Goal: Download file/media

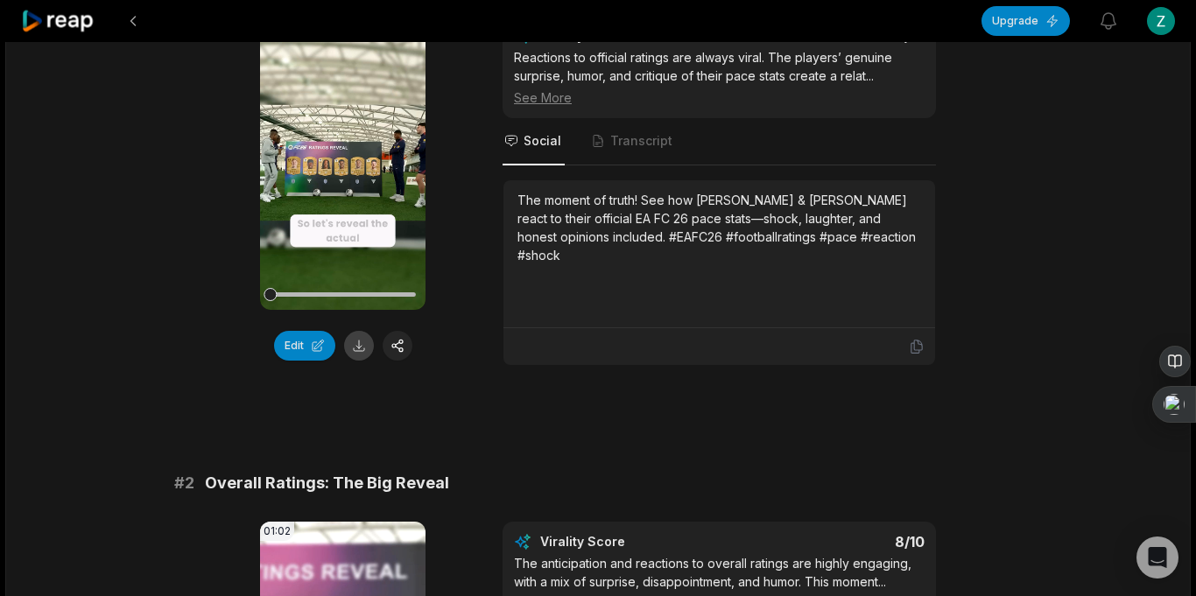
click at [360, 346] on button at bounding box center [359, 346] width 30 height 30
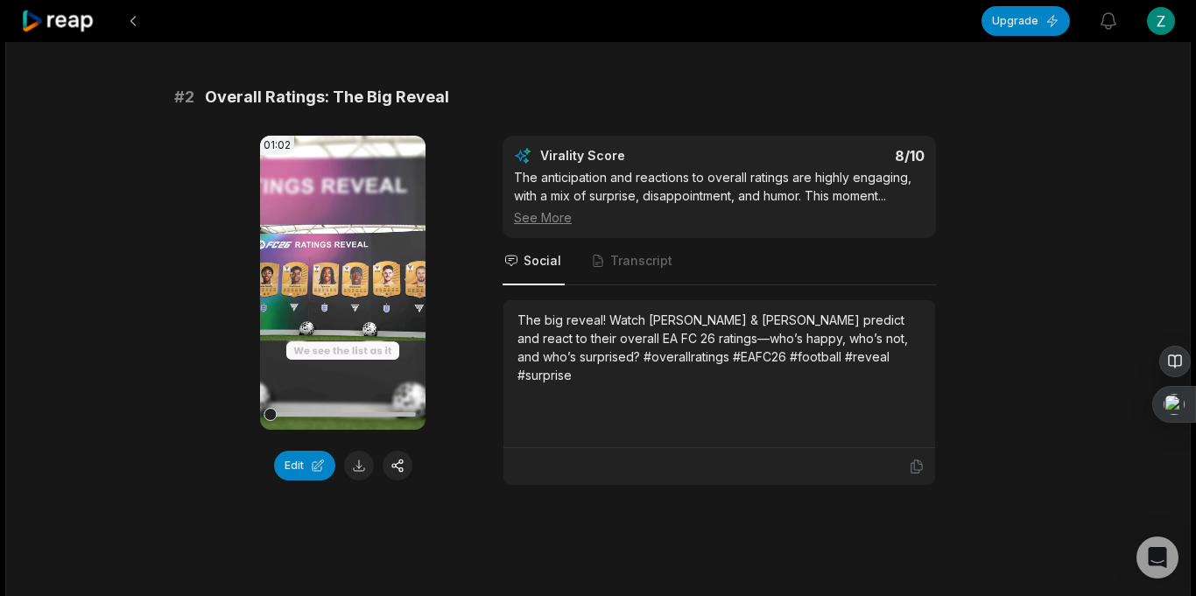
scroll to position [630, 0]
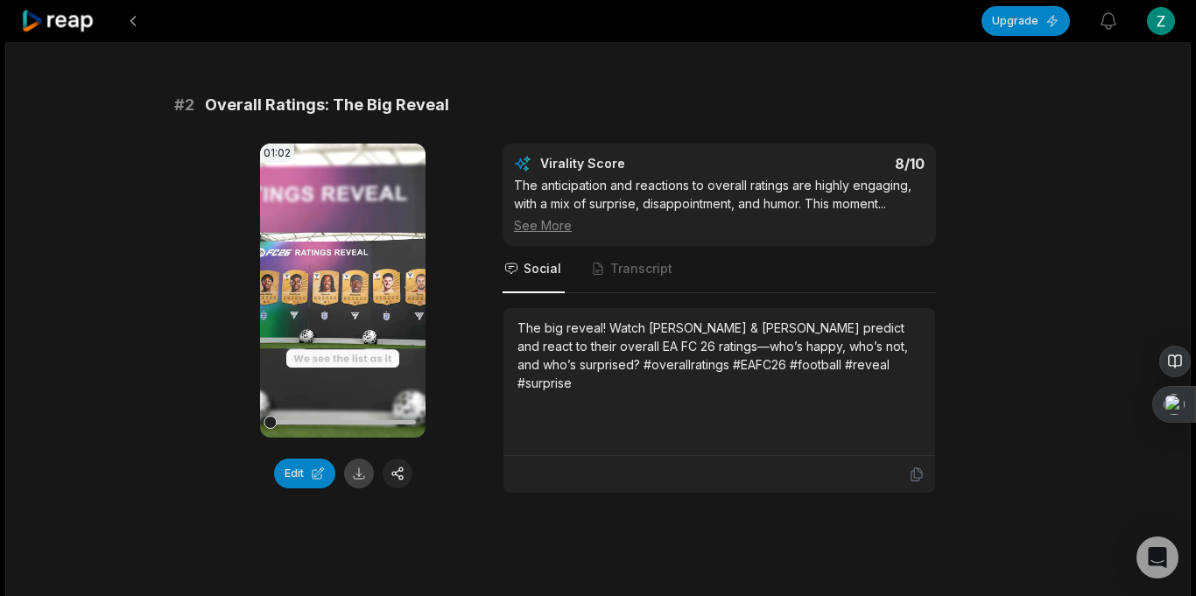
click at [363, 479] on button at bounding box center [359, 474] width 30 height 30
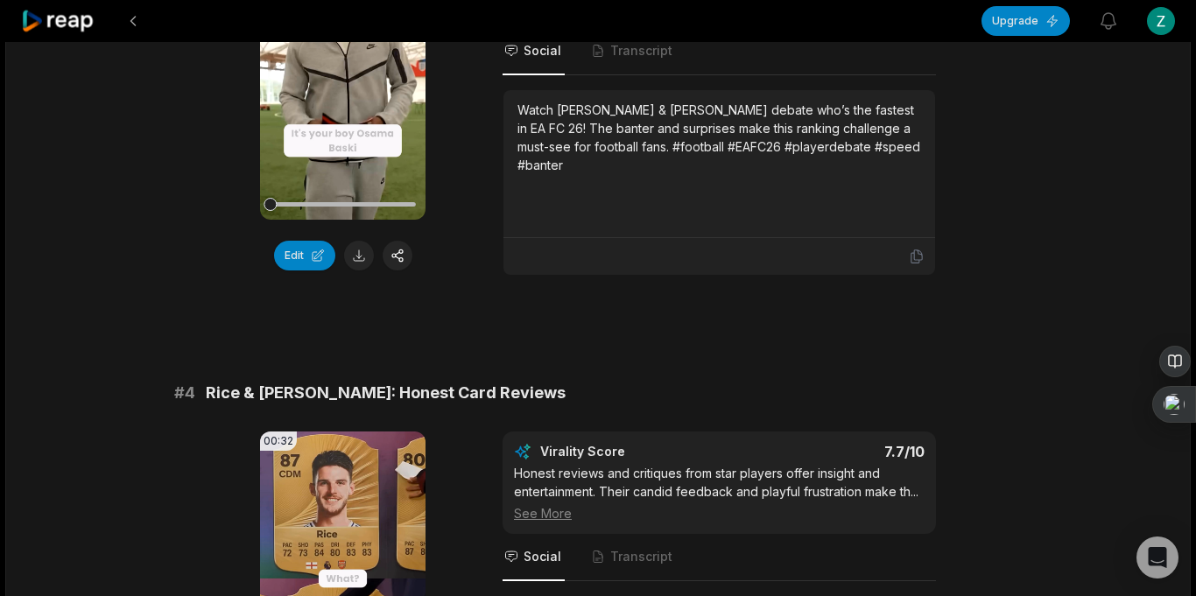
scroll to position [1355, 0]
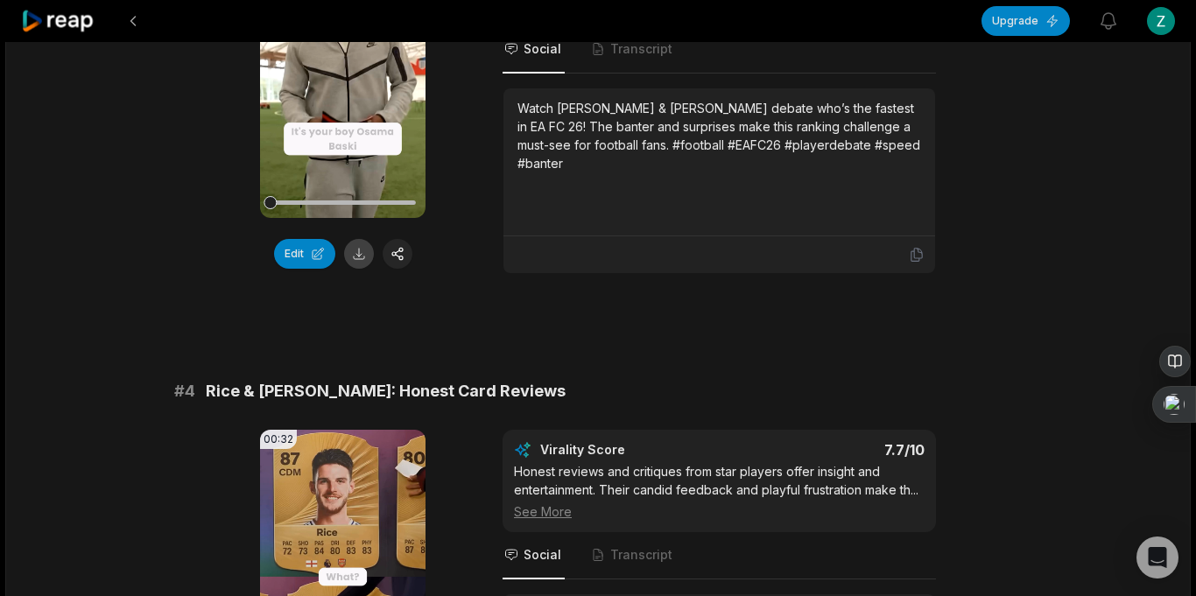
click at [362, 263] on button at bounding box center [359, 254] width 30 height 30
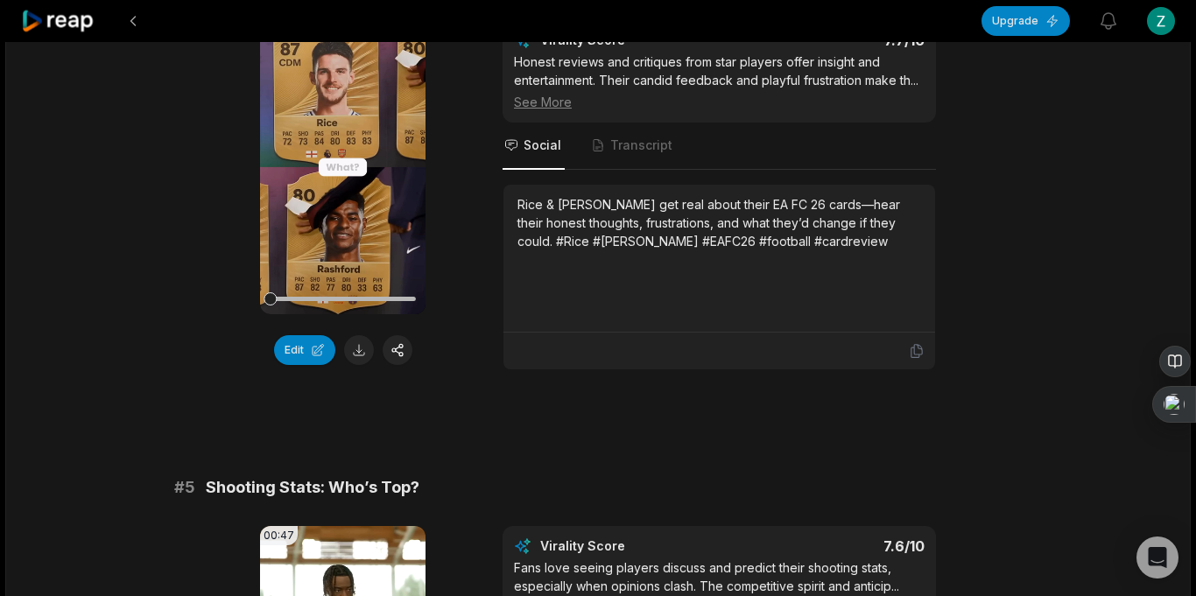
scroll to position [1857, 0]
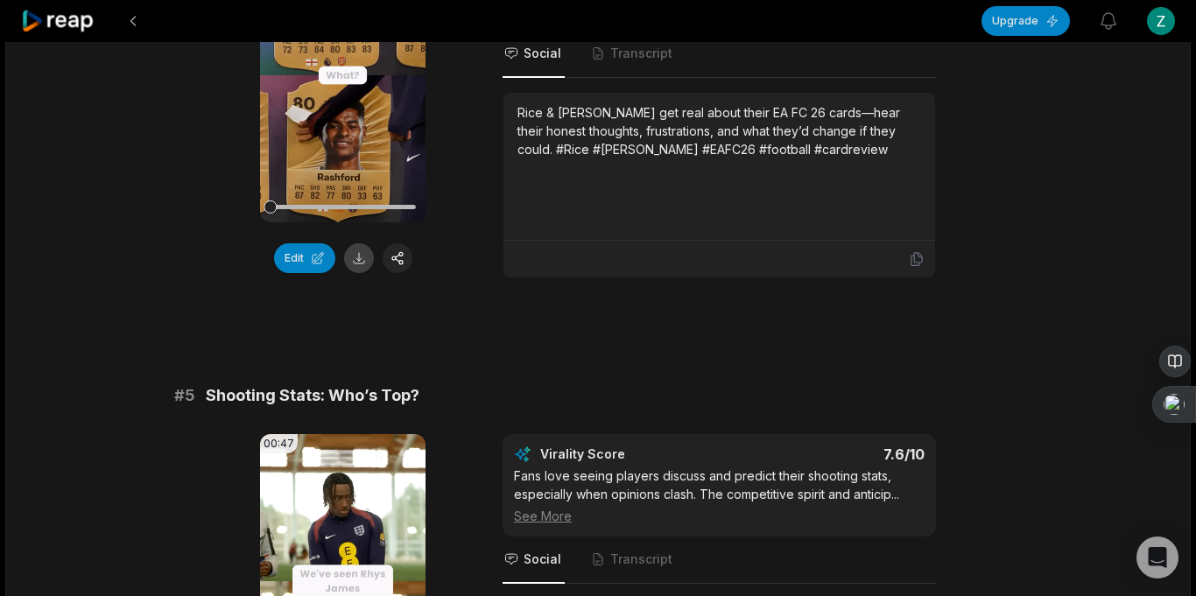
click at [358, 252] on button at bounding box center [359, 258] width 30 height 30
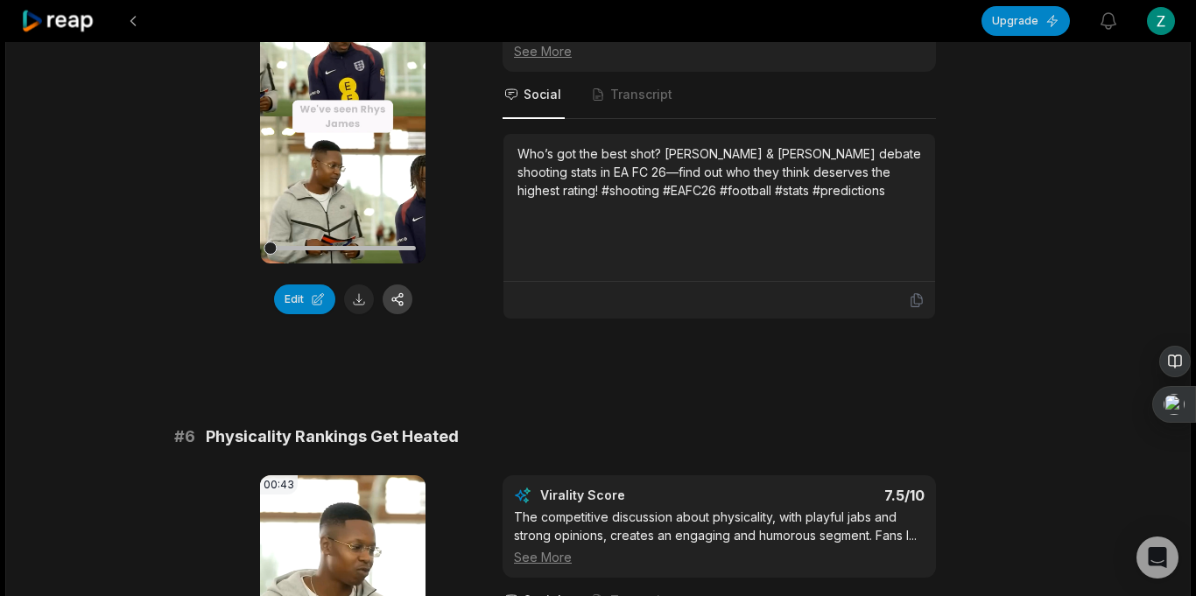
scroll to position [2331, 0]
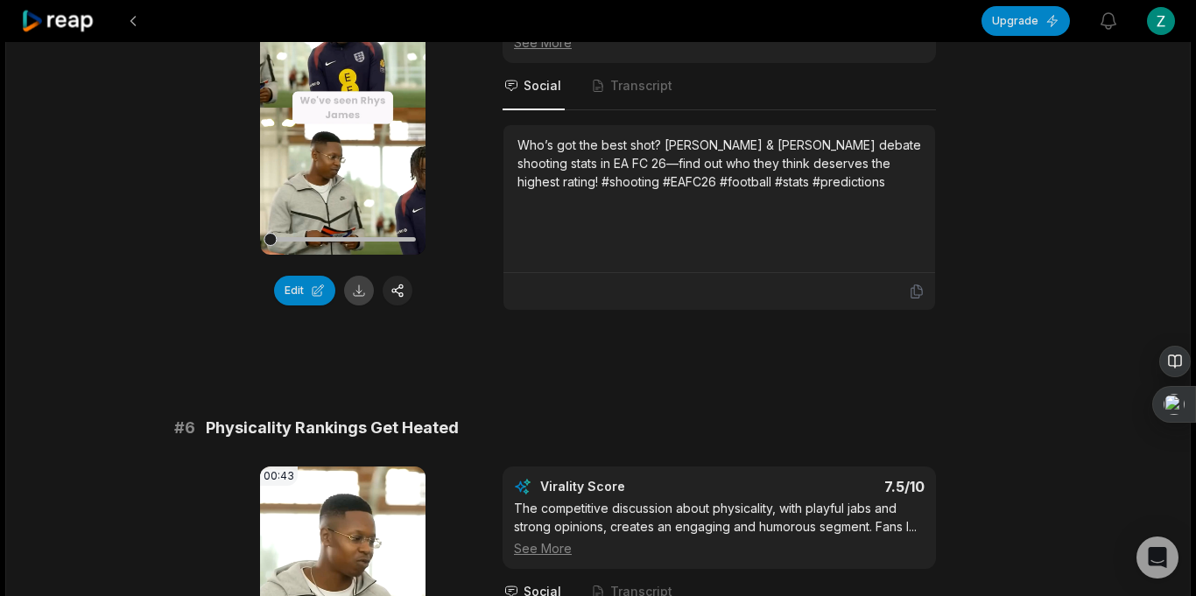
click at [356, 285] on button at bounding box center [359, 291] width 30 height 30
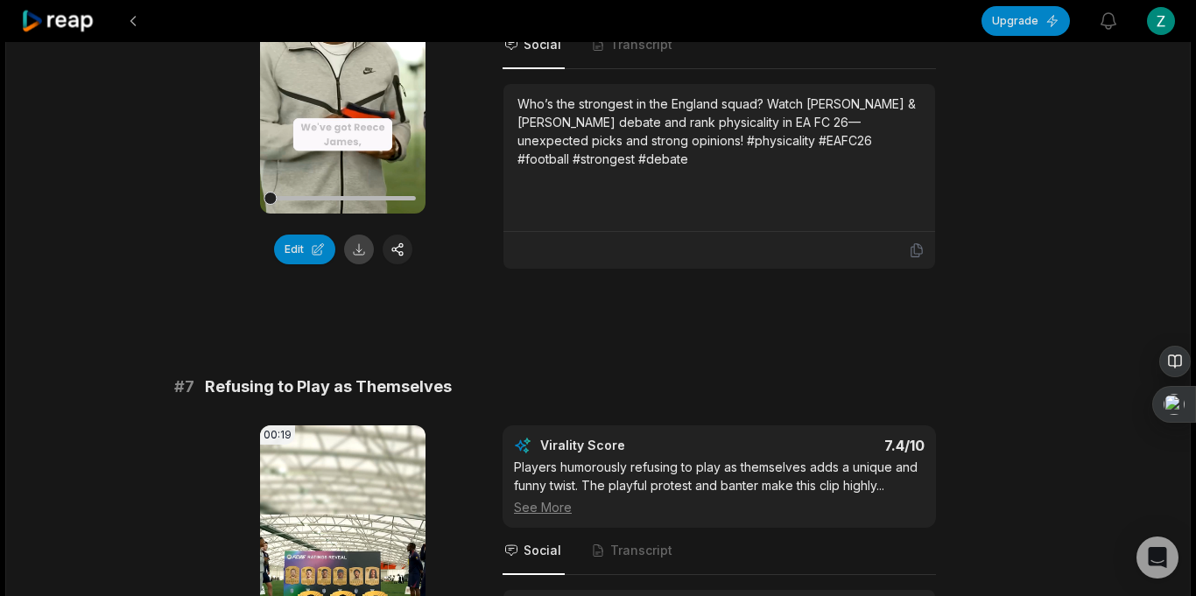
scroll to position [2877, 0]
click at [355, 246] on button at bounding box center [359, 251] width 30 height 30
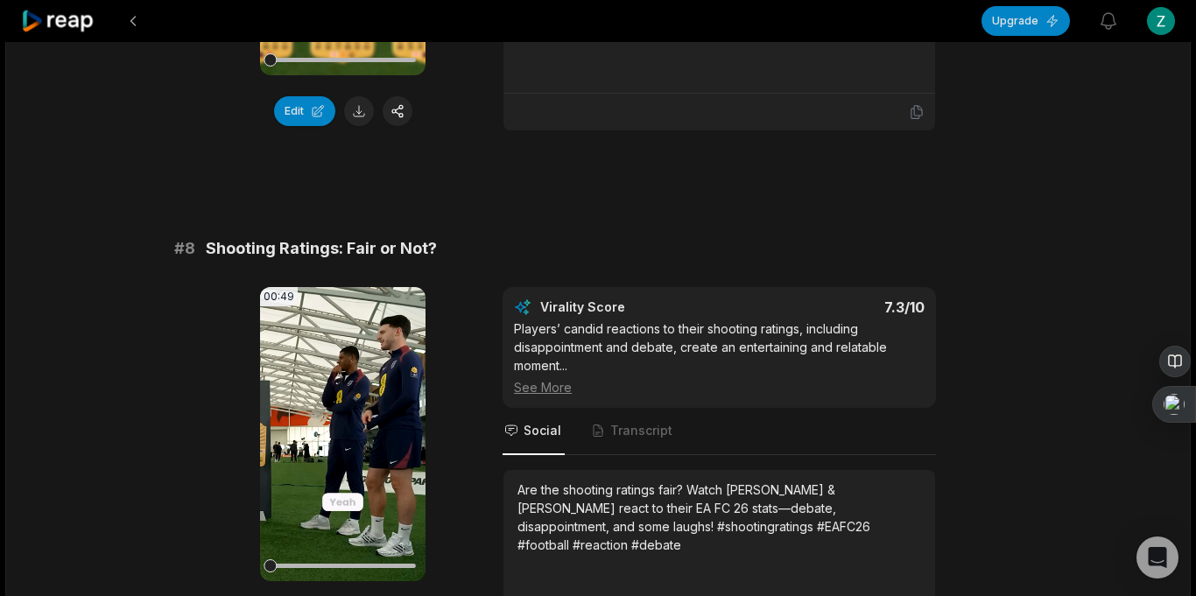
scroll to position [3427, 0]
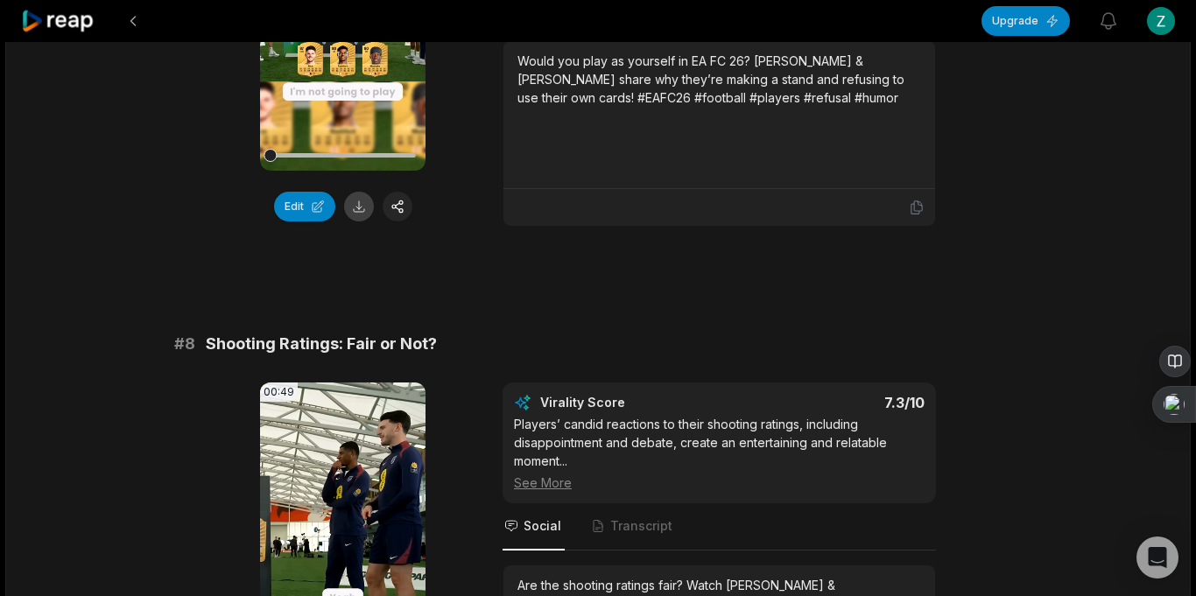
click at [357, 209] on button at bounding box center [359, 207] width 30 height 30
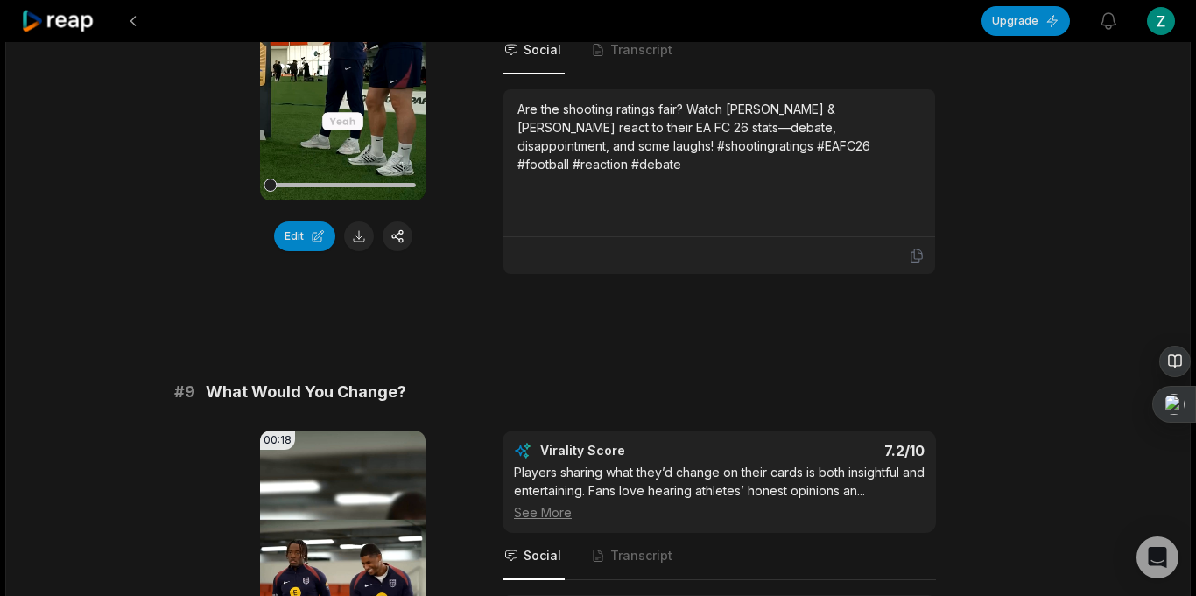
scroll to position [3906, 0]
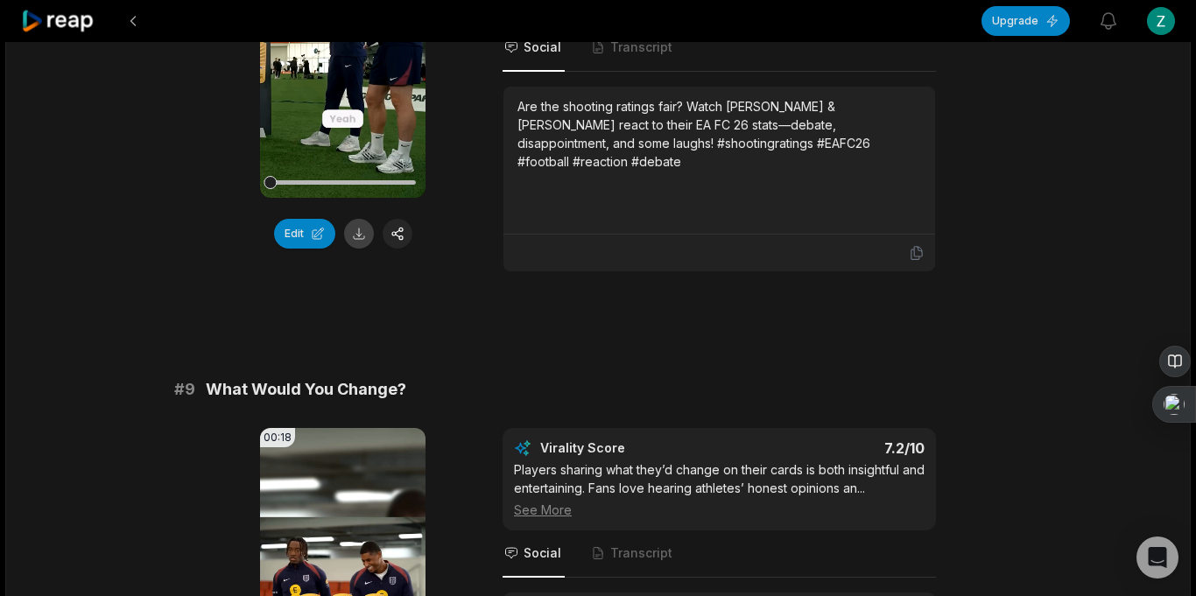
click at [363, 227] on button at bounding box center [359, 234] width 30 height 30
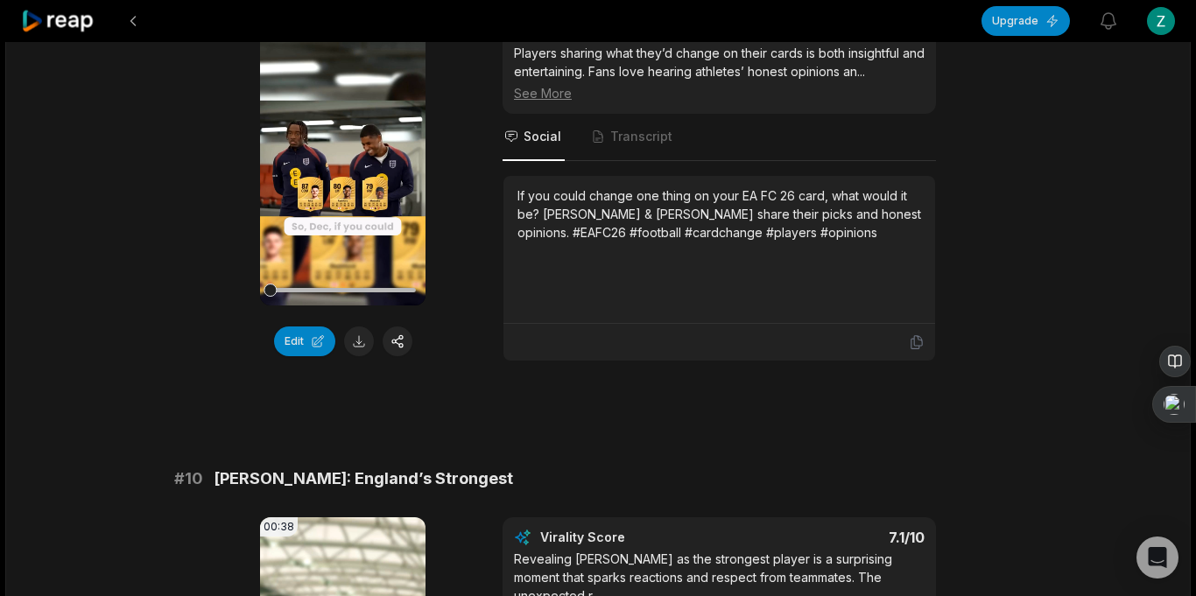
scroll to position [4331, 0]
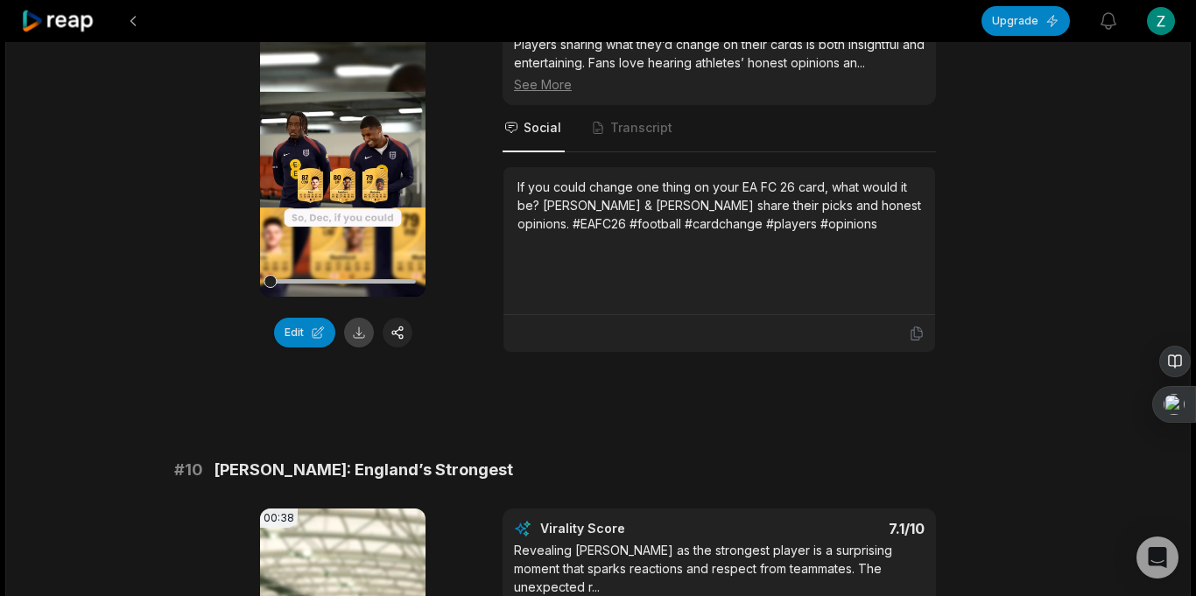
click at [363, 330] on button at bounding box center [359, 333] width 30 height 30
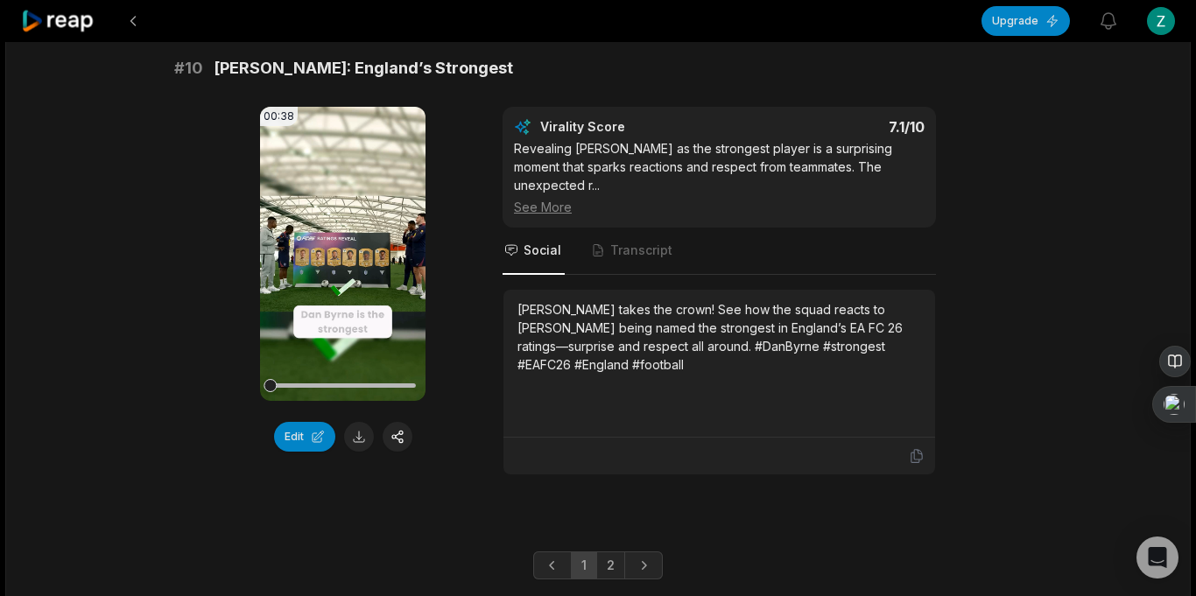
scroll to position [4768, 0]
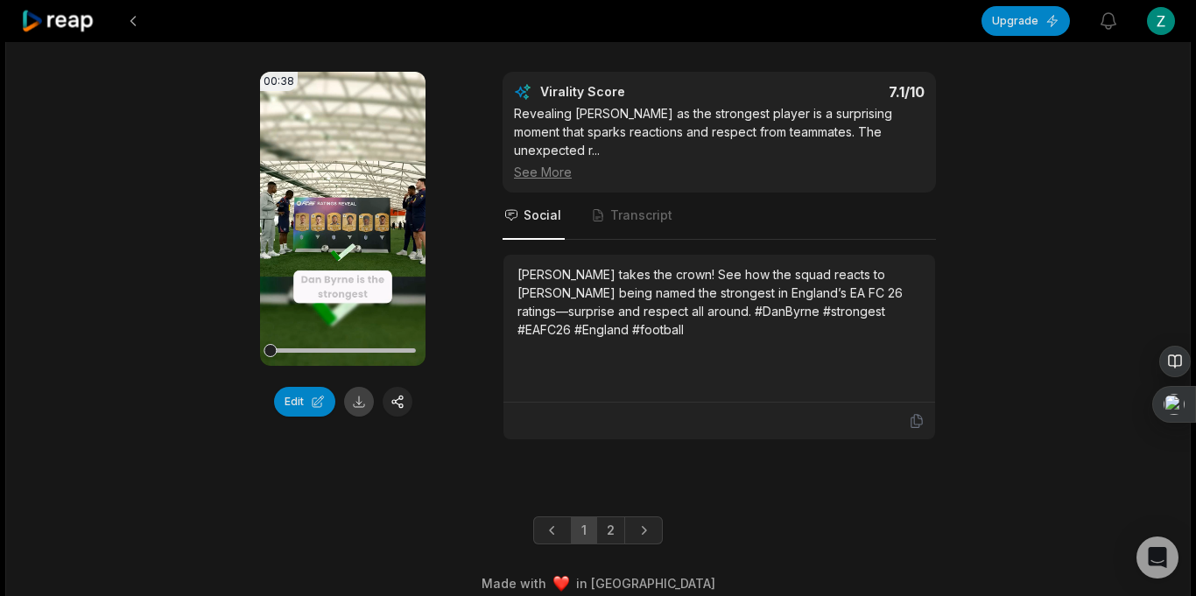
click at [362, 398] on button at bounding box center [359, 402] width 30 height 30
click at [607, 517] on link "2" at bounding box center [610, 531] width 29 height 28
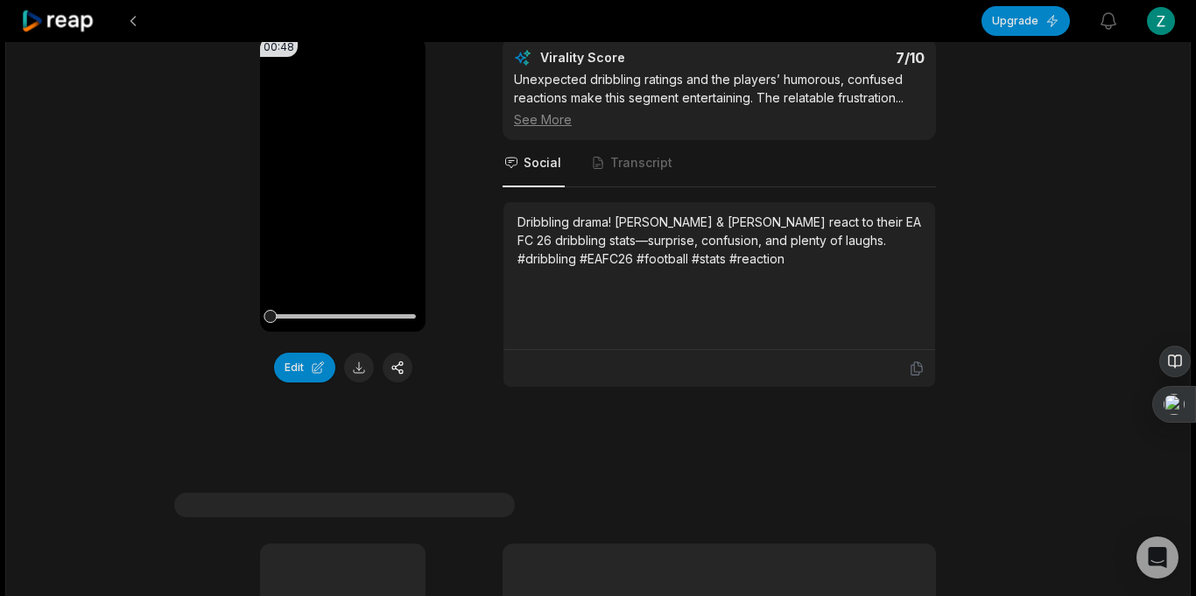
scroll to position [277, 0]
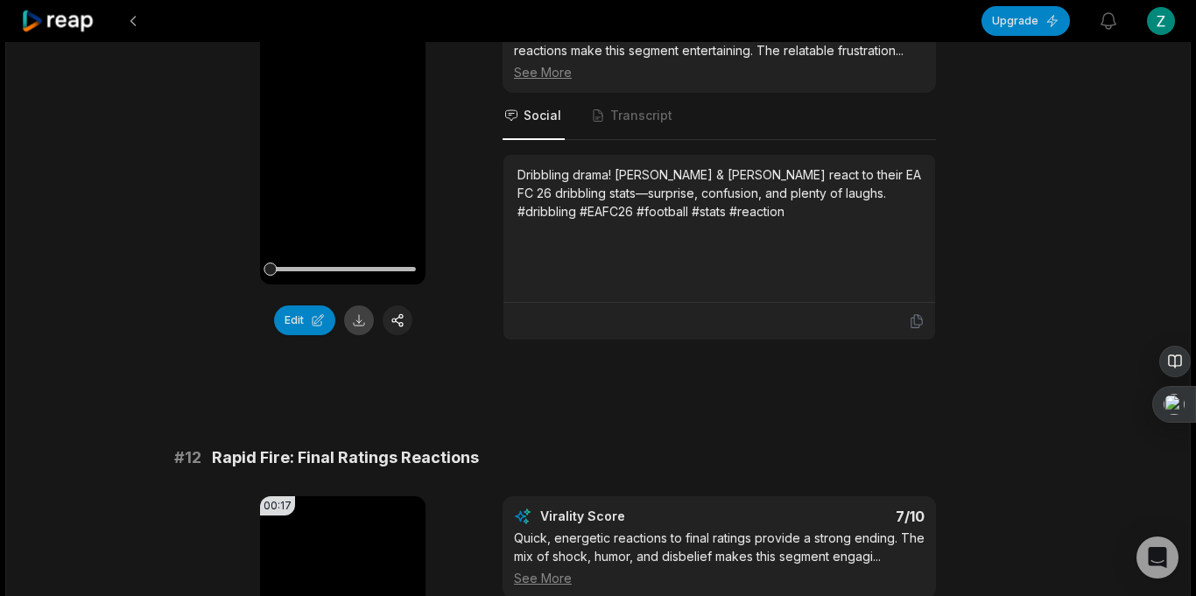
click at [362, 322] on button at bounding box center [359, 321] width 30 height 30
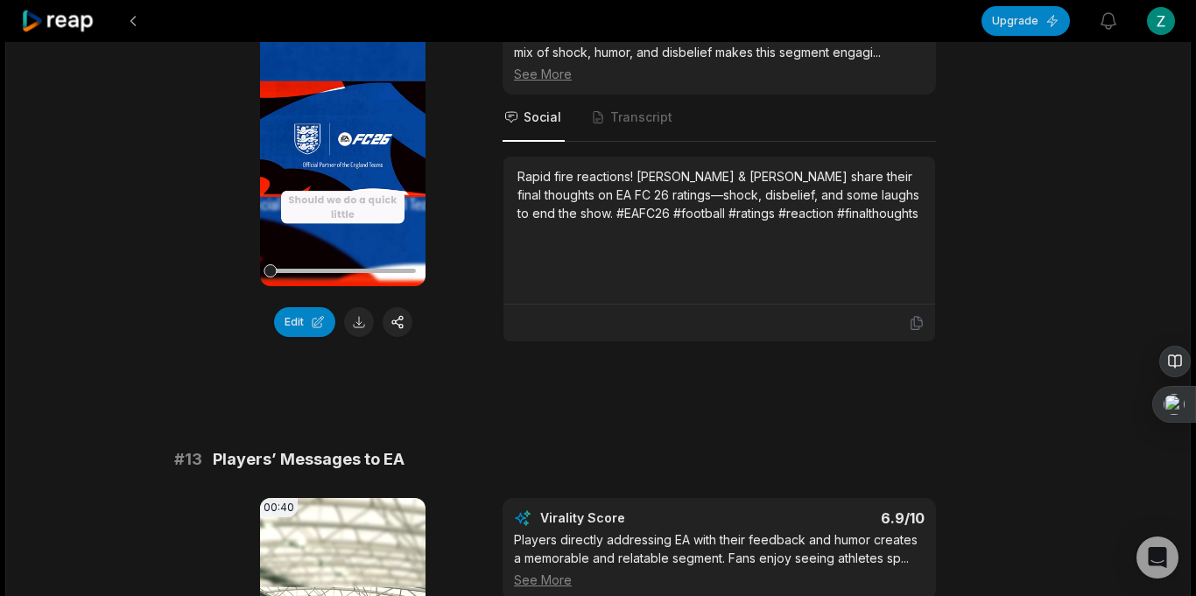
scroll to position [812, 0]
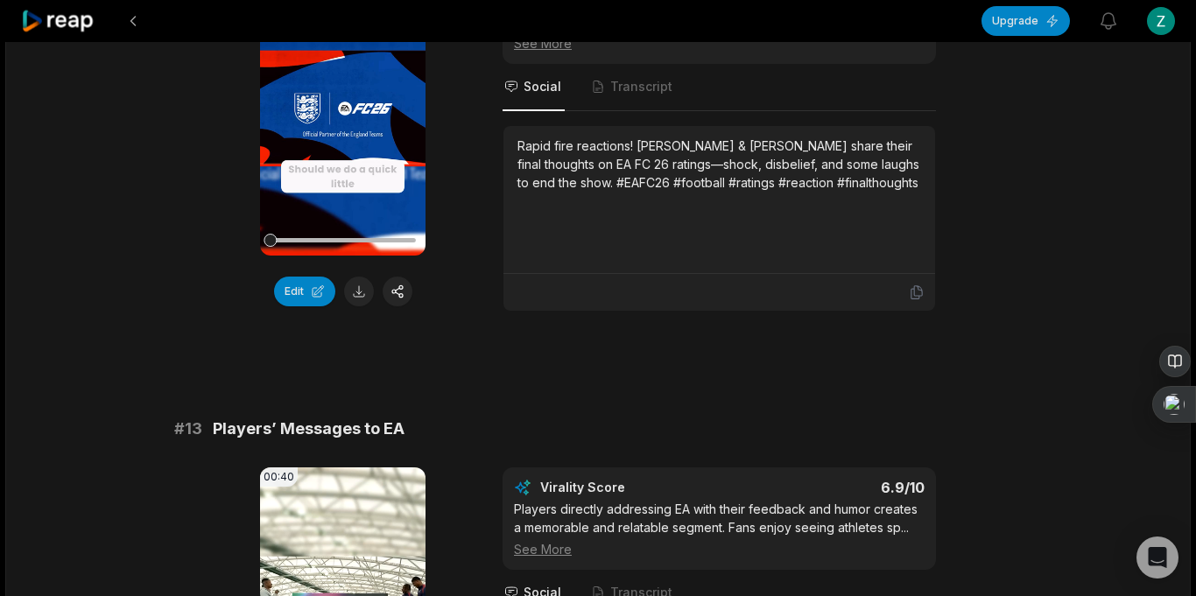
click at [361, 289] on button at bounding box center [359, 292] width 30 height 30
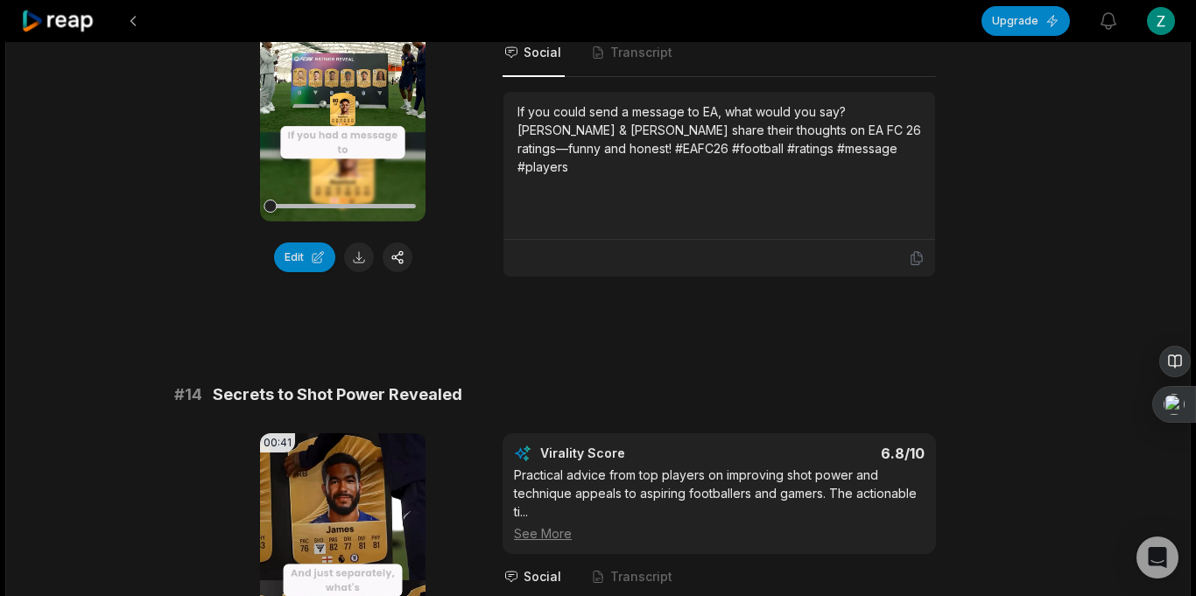
scroll to position [1371, 0]
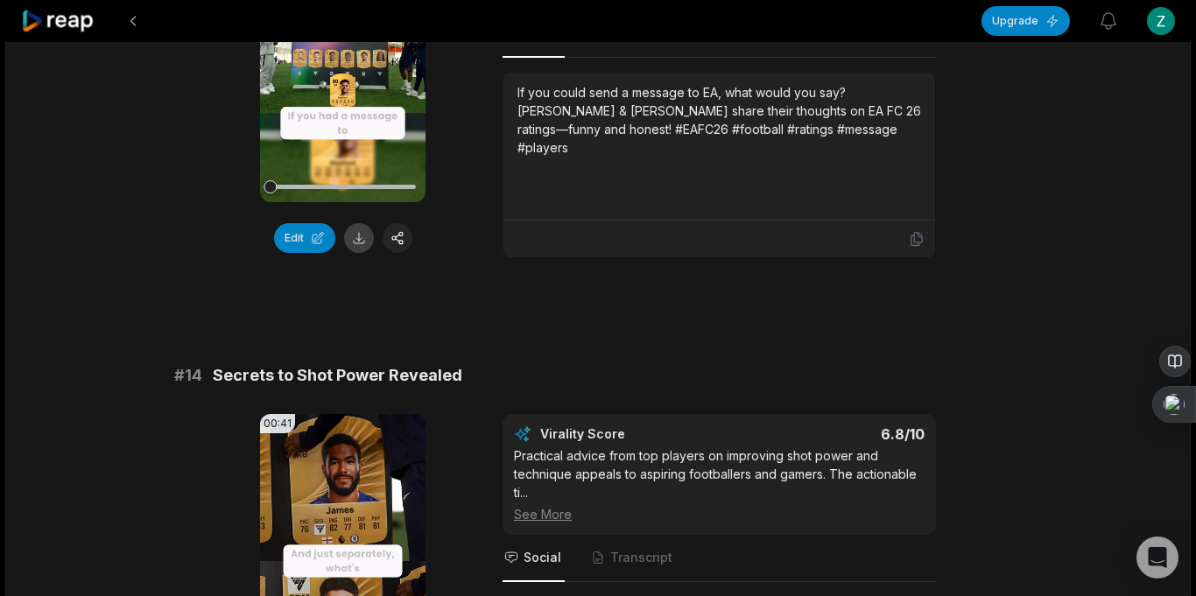
click at [362, 233] on button at bounding box center [359, 238] width 30 height 30
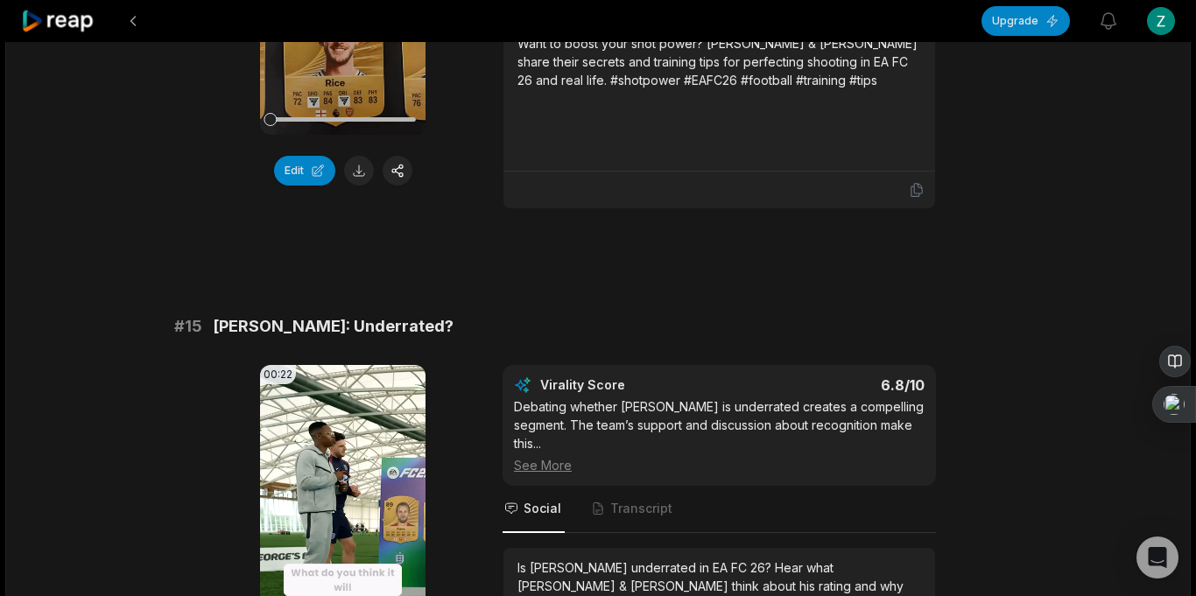
scroll to position [1949, 0]
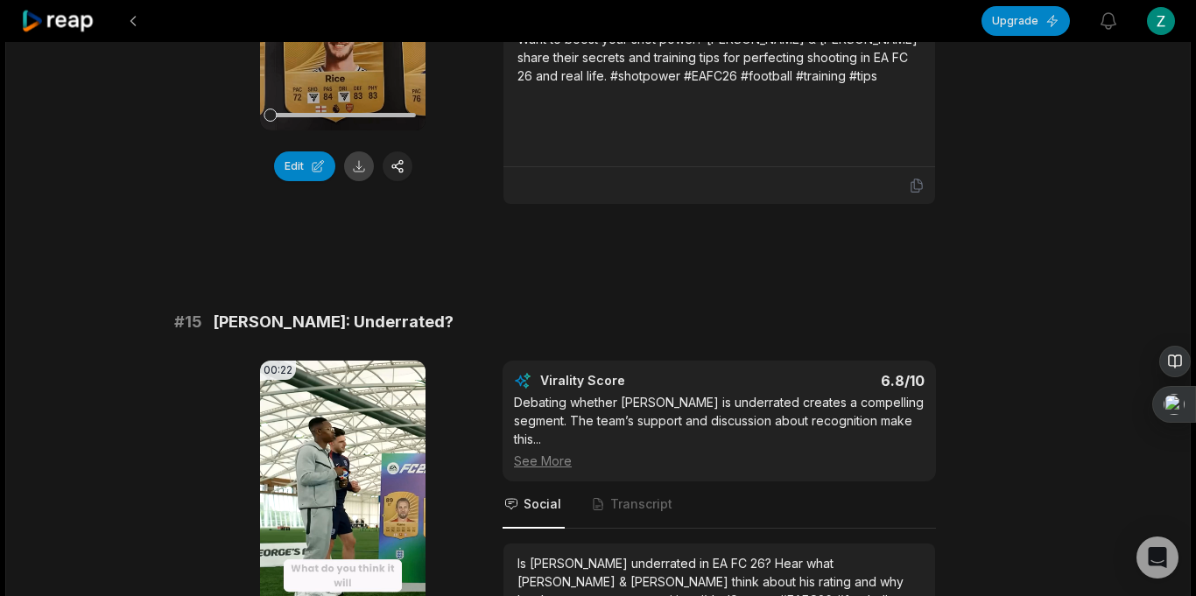
click at [360, 170] on button at bounding box center [359, 166] width 30 height 30
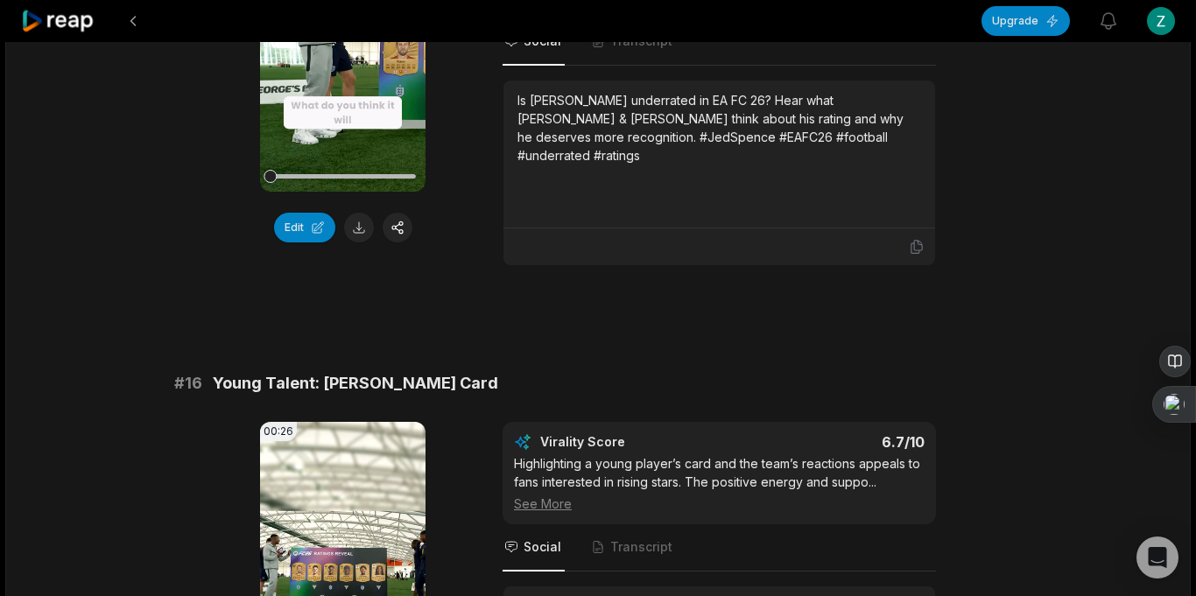
scroll to position [2420, 0]
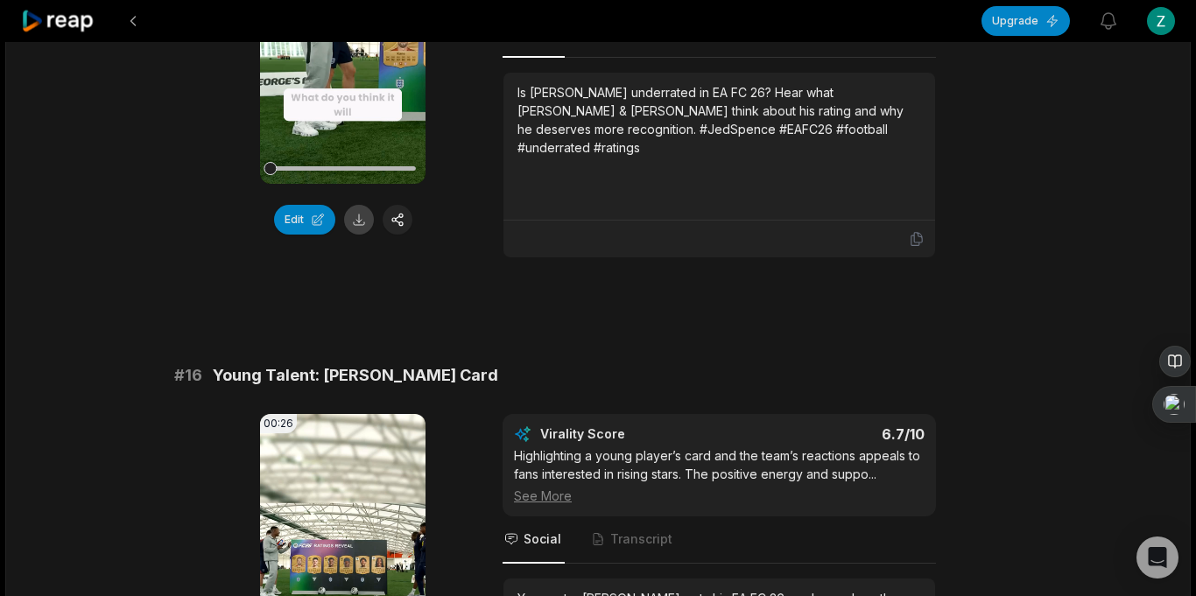
click at [361, 209] on button at bounding box center [359, 220] width 30 height 30
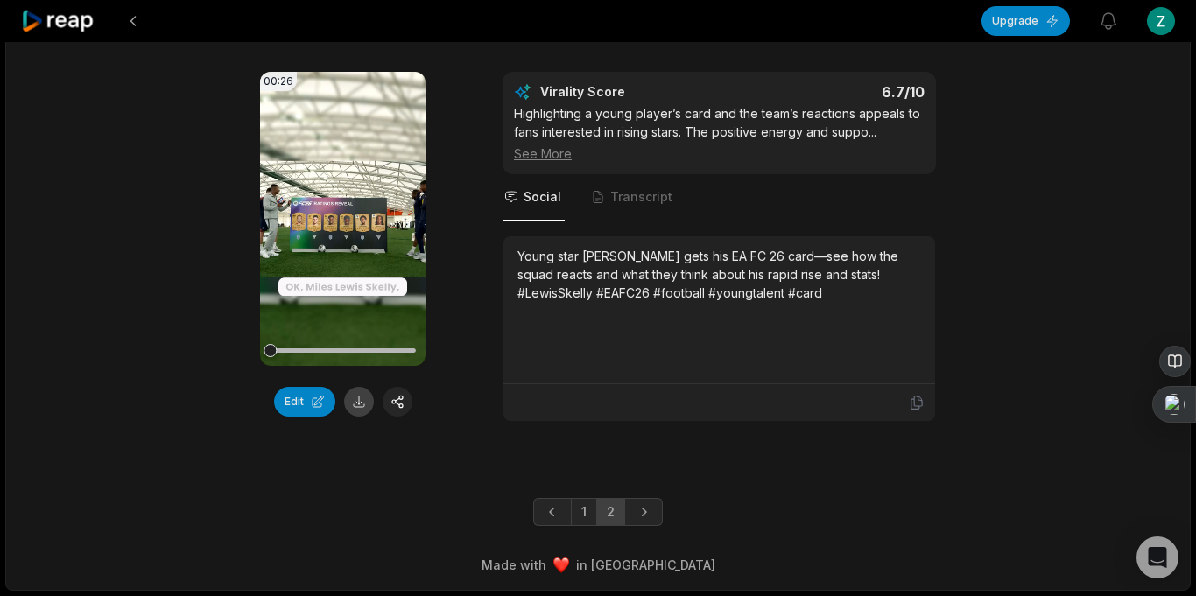
click at [365, 404] on button at bounding box center [359, 402] width 30 height 30
